Goal: Task Accomplishment & Management: Use online tool/utility

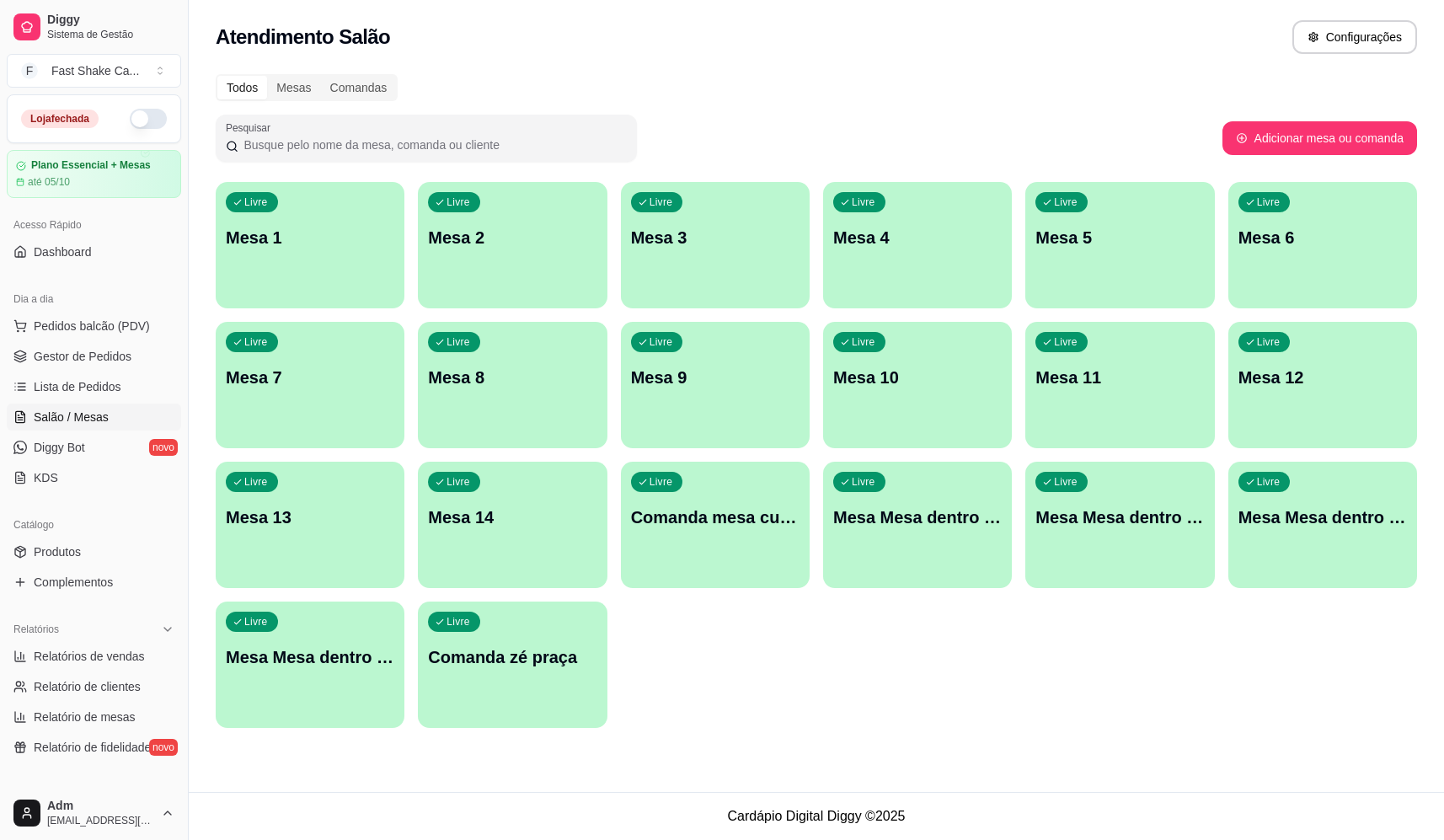
click at [135, 121] on button "button" at bounding box center [148, 119] width 37 height 20
click at [814, 676] on div "Livre Mesa 1 Livre Mesa 2 Livre Mesa 3 Livre Mesa 4 Livre Mesa 5 Livre Mesa 6 L…" at bounding box center [817, 455] width 1201 height 546
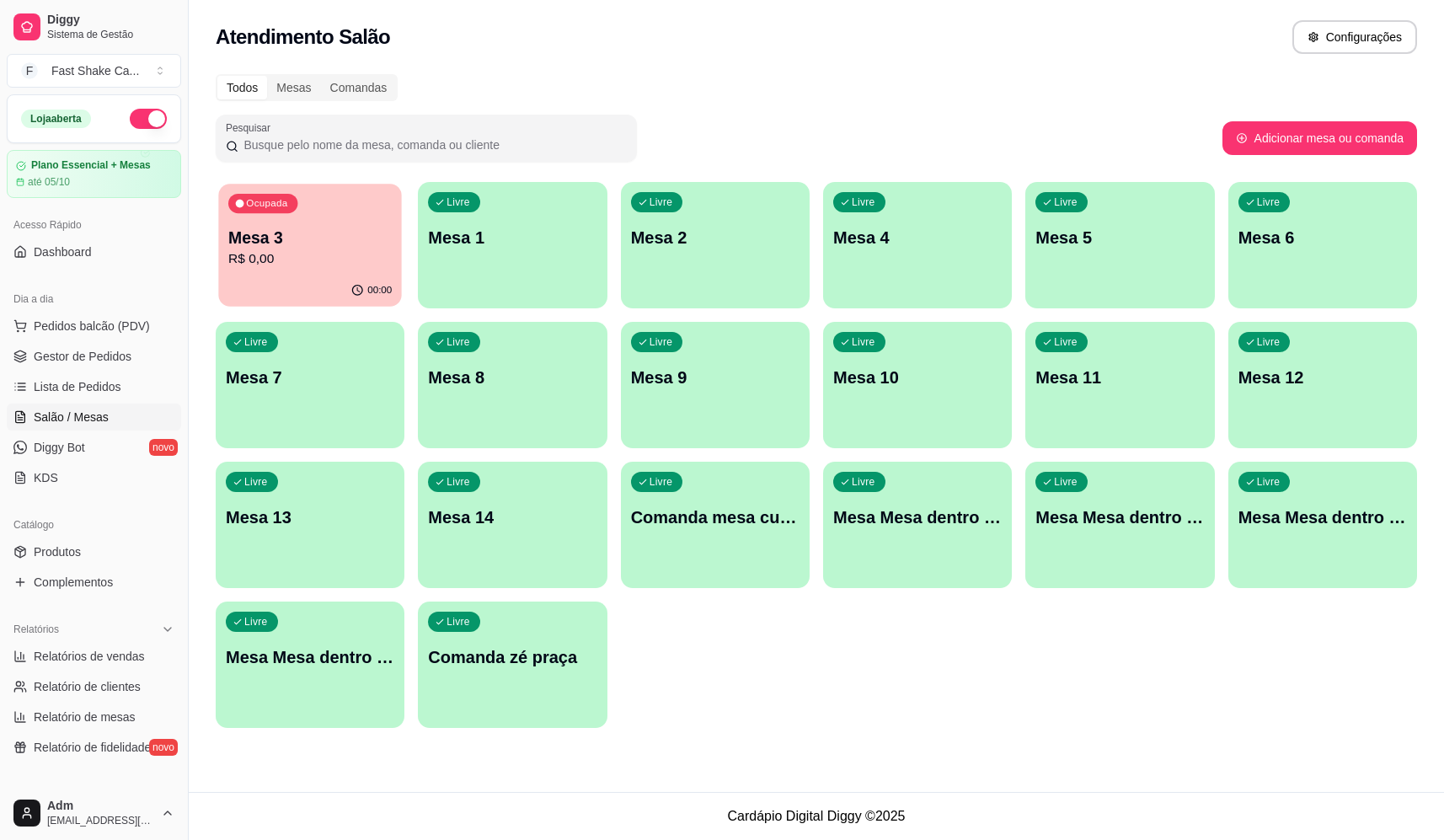
click at [324, 263] on p "R$ 0,00" at bounding box center [309, 260] width 164 height 20
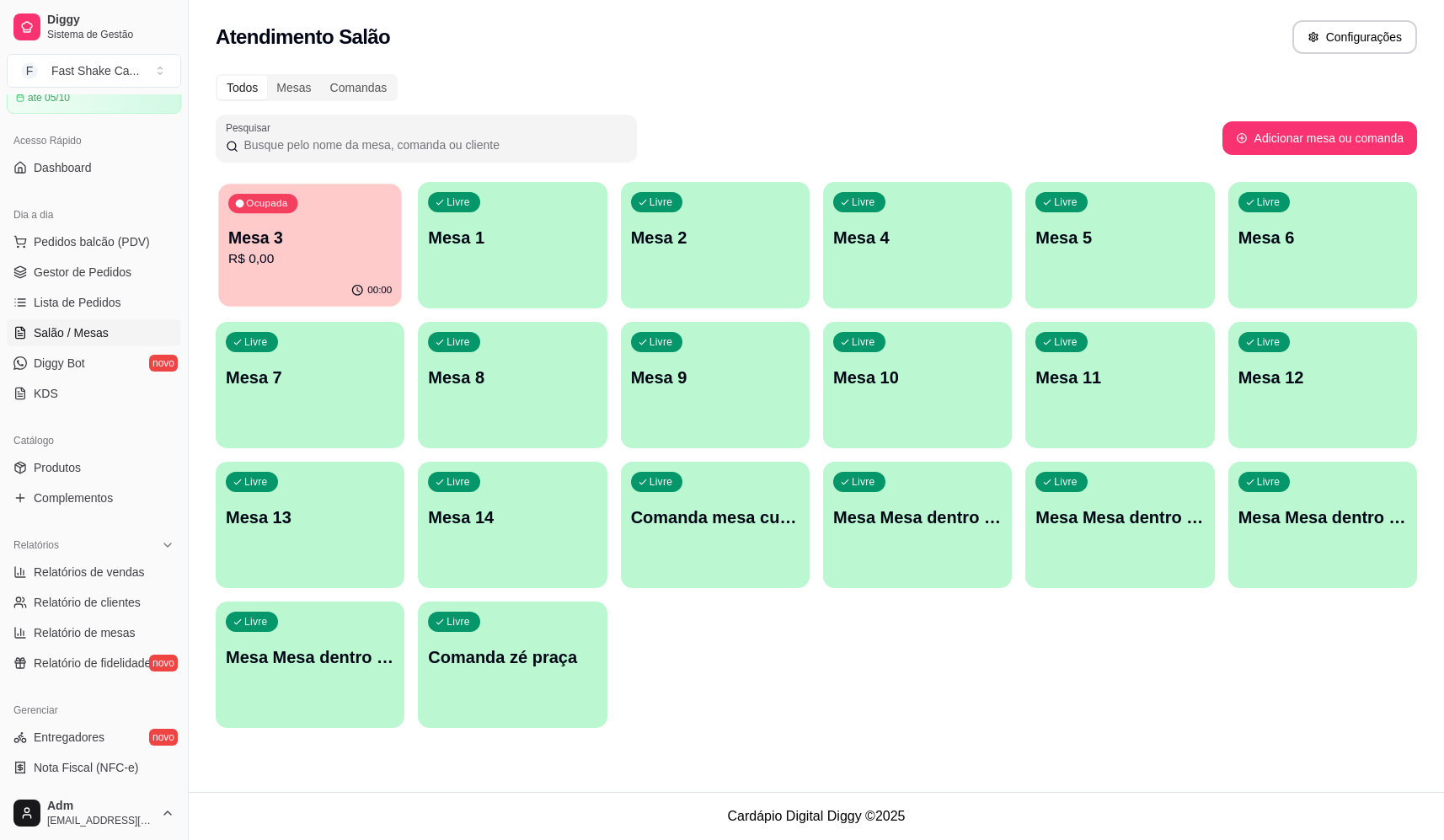
click at [331, 260] on p "R$ 0,00" at bounding box center [309, 260] width 164 height 20
click at [323, 266] on p "R$ 15,00" at bounding box center [310, 260] width 168 height 20
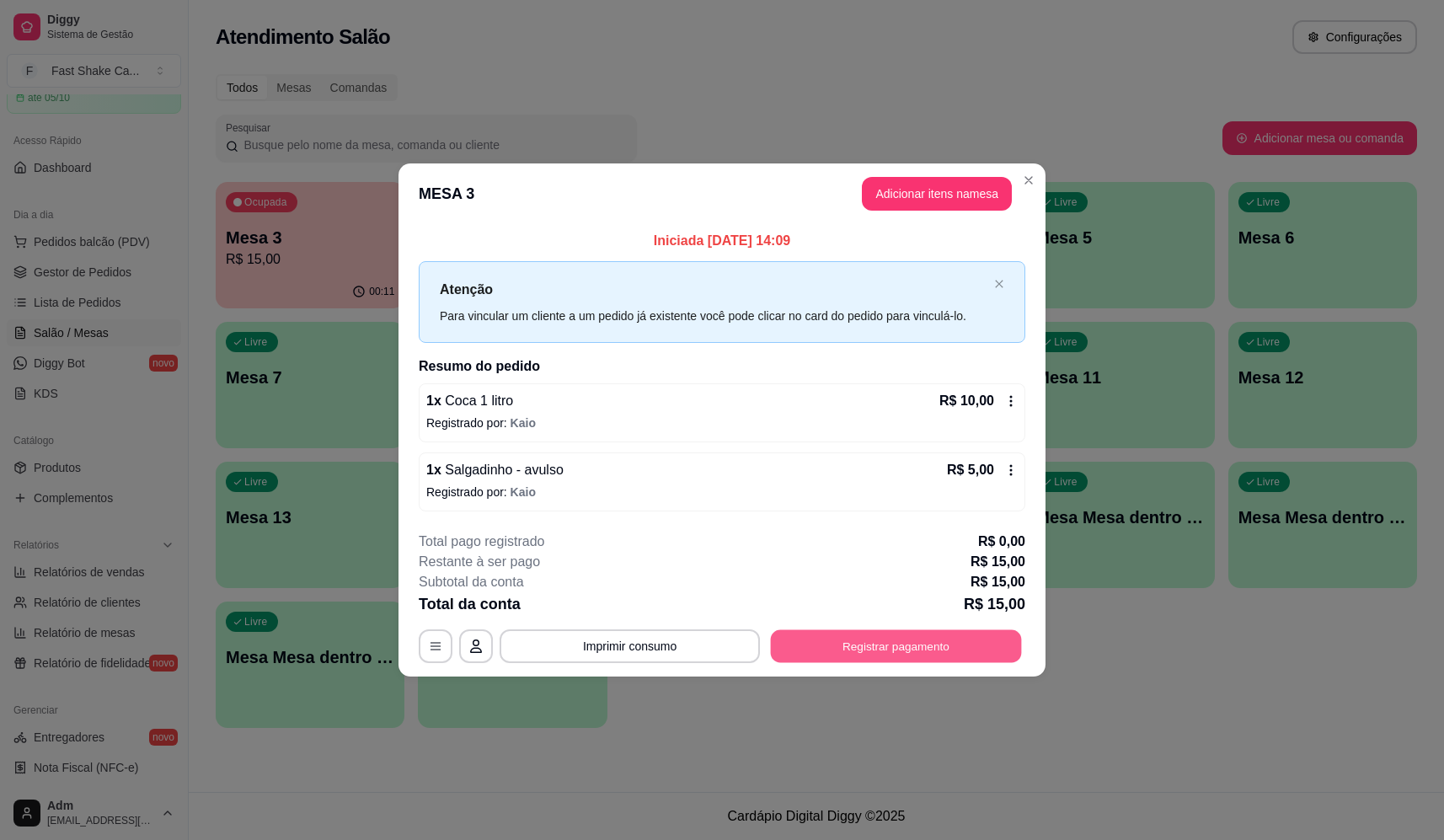
click at [997, 651] on button "Registrar pagamento" at bounding box center [896, 646] width 251 height 33
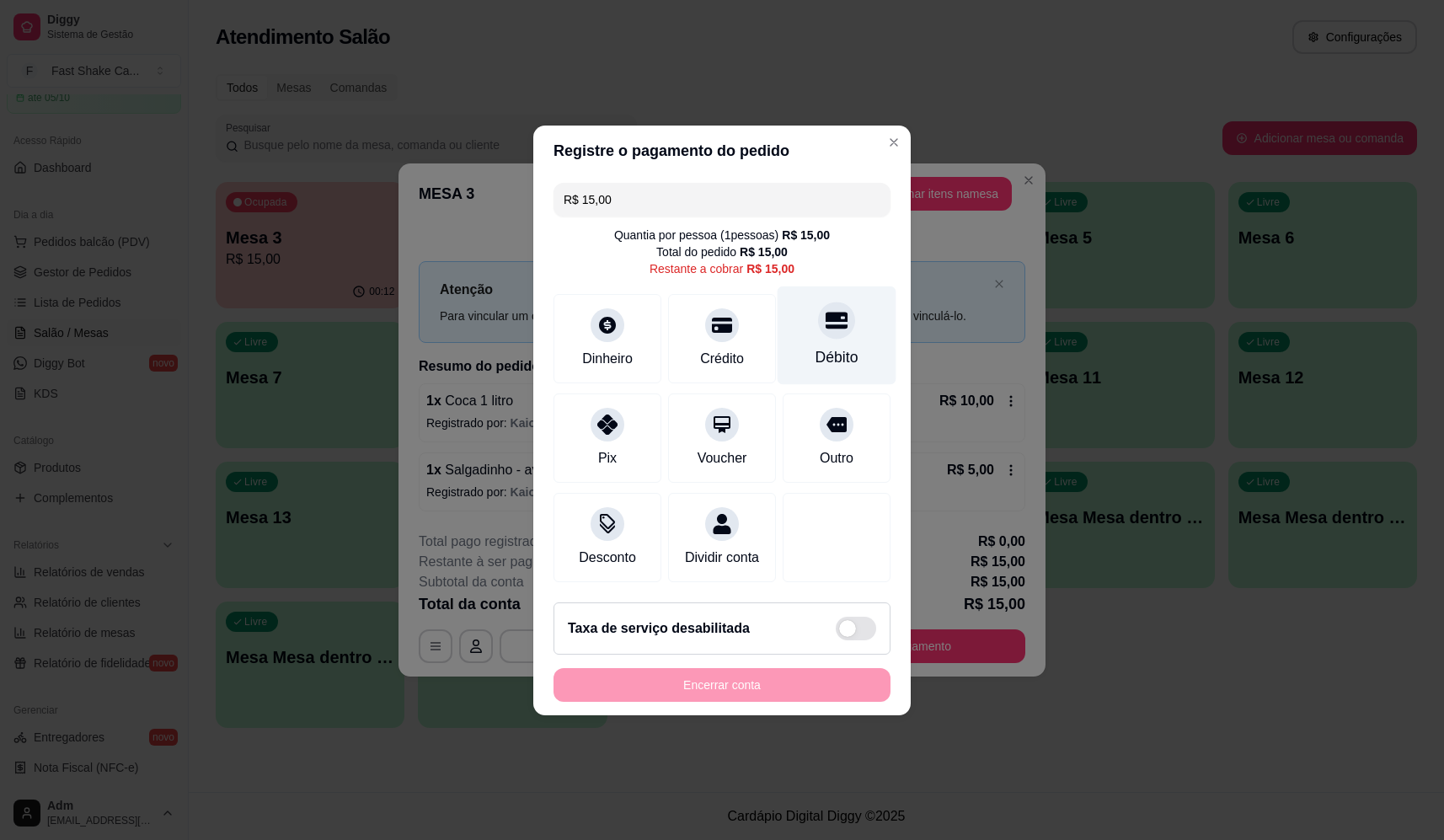
drag, startPoint x: 821, startPoint y: 350, endPoint x: 804, endPoint y: 367, distance: 24.0
click at [820, 351] on div "Débito" at bounding box center [836, 357] width 43 height 22
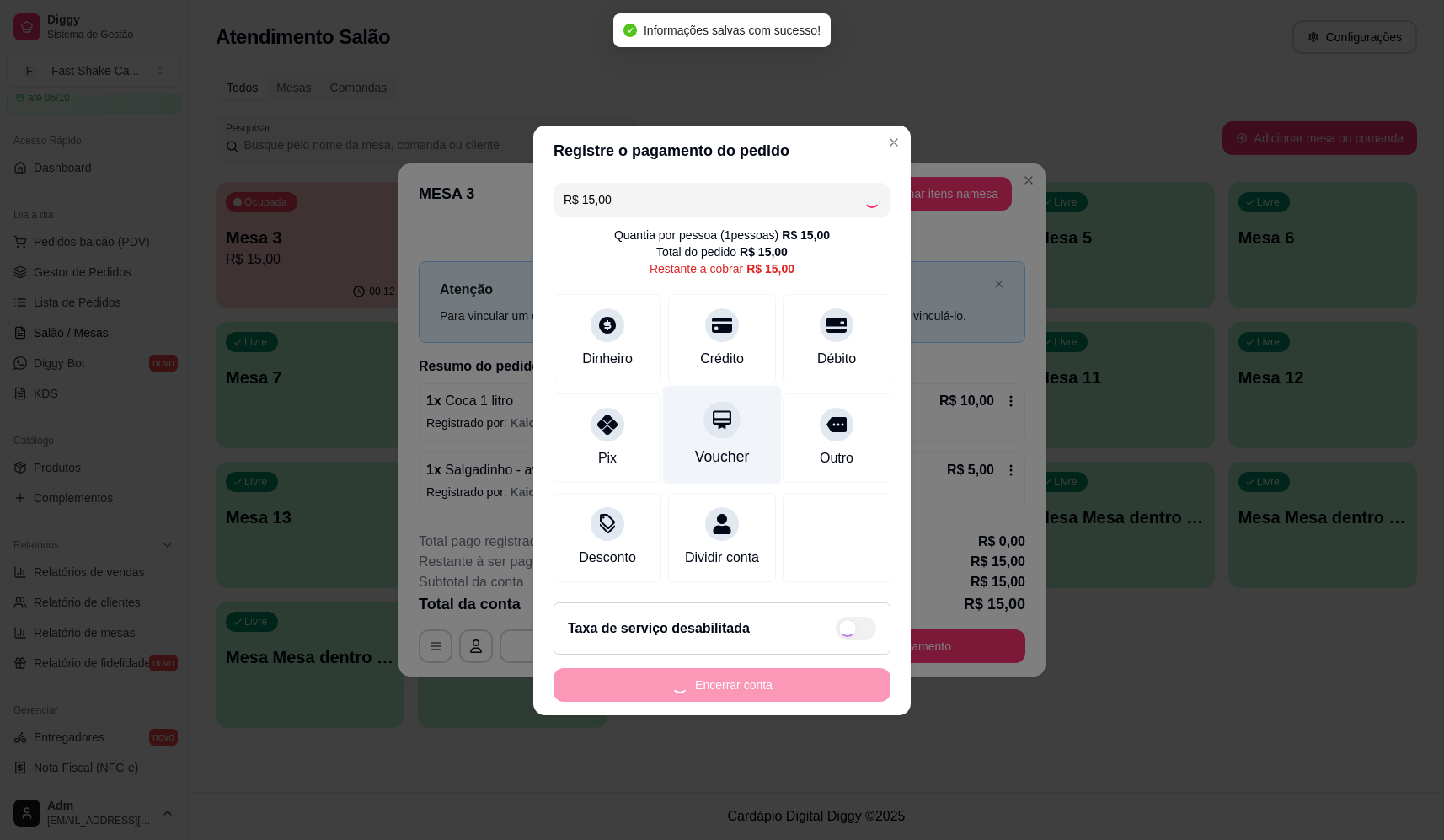
type input "R$ 0,00"
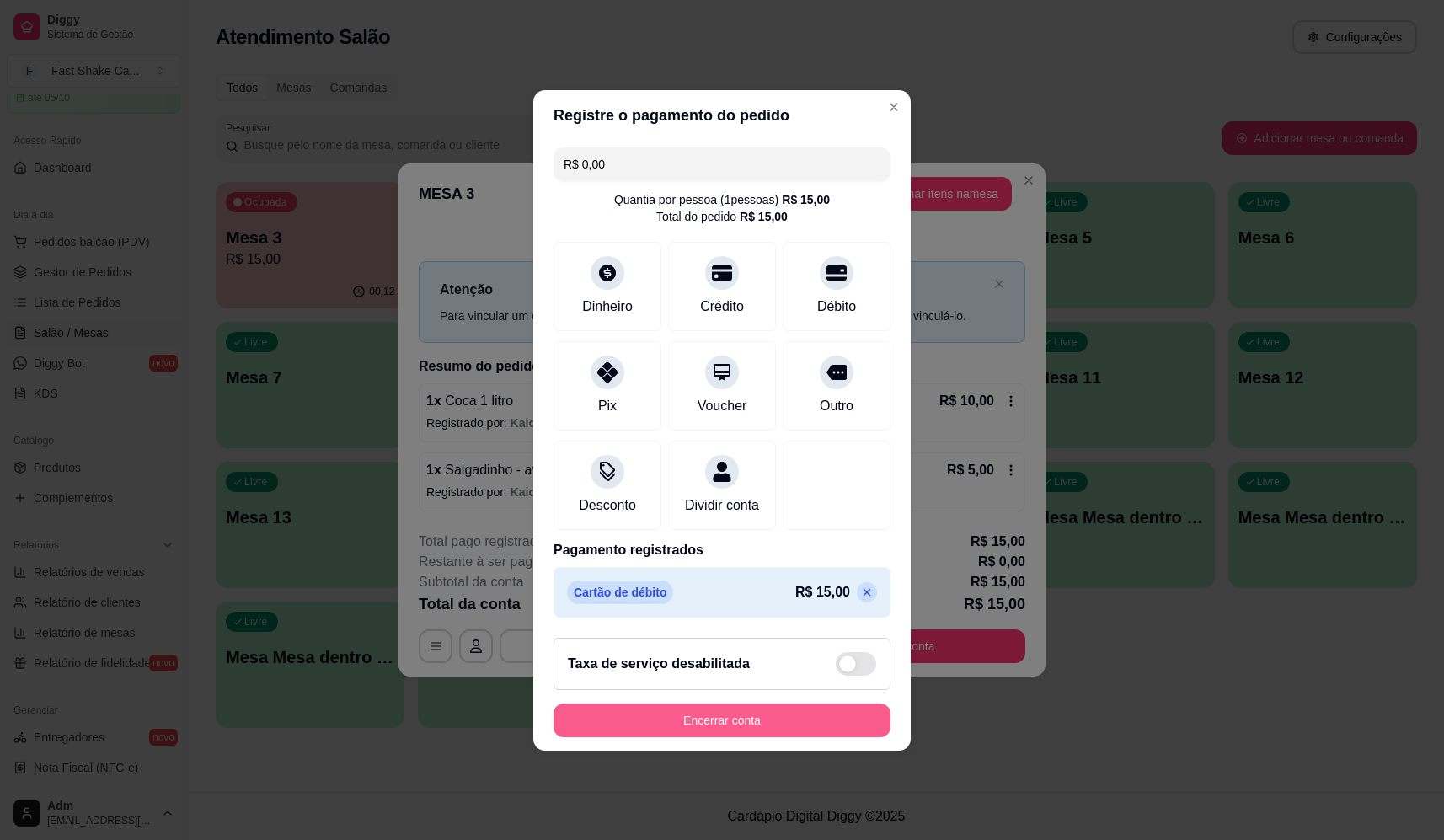
click at [736, 727] on button "Encerrar conta" at bounding box center [722, 720] width 337 height 34
